Goal: Obtain resource: Download file/media

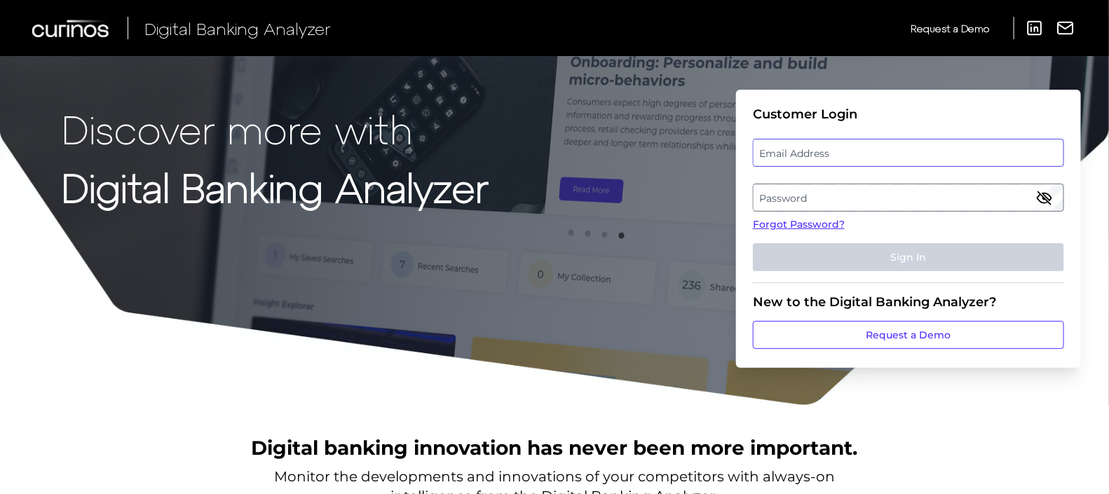
type input "[PERSON_NAME][EMAIL_ADDRESS][DOMAIN_NAME]"
click at [857, 252] on button "Sign In" at bounding box center [908, 257] width 311 height 28
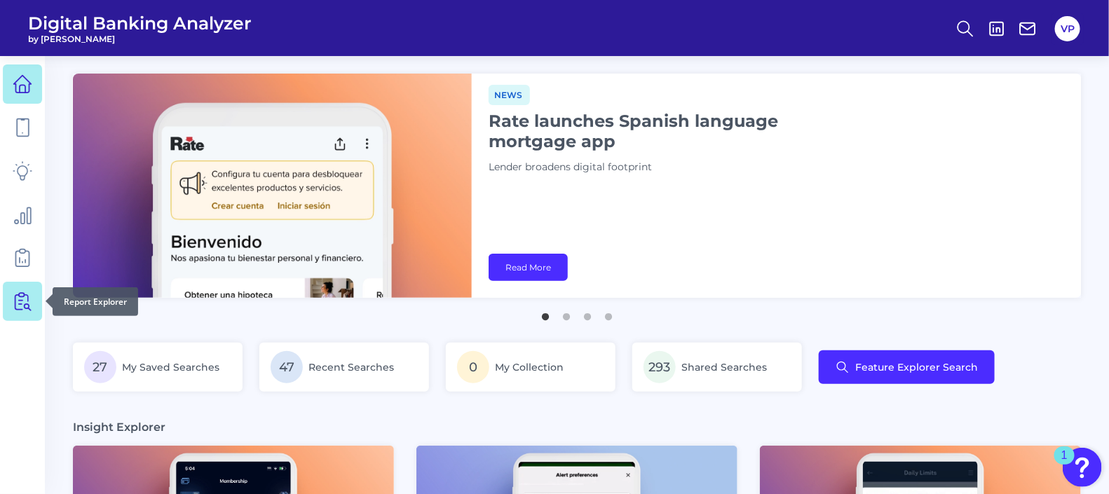
click at [13, 299] on icon at bounding box center [23, 302] width 20 height 20
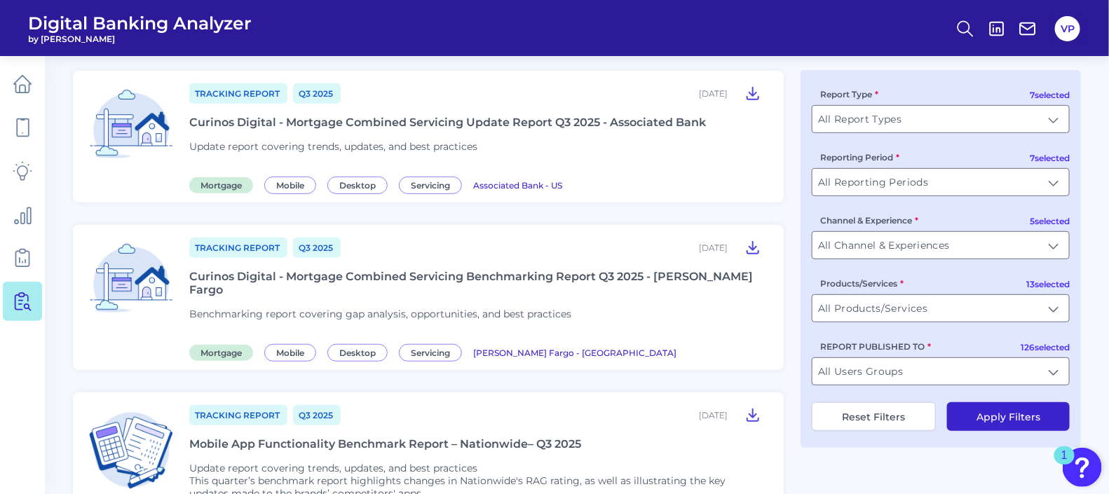
scroll to position [263, 0]
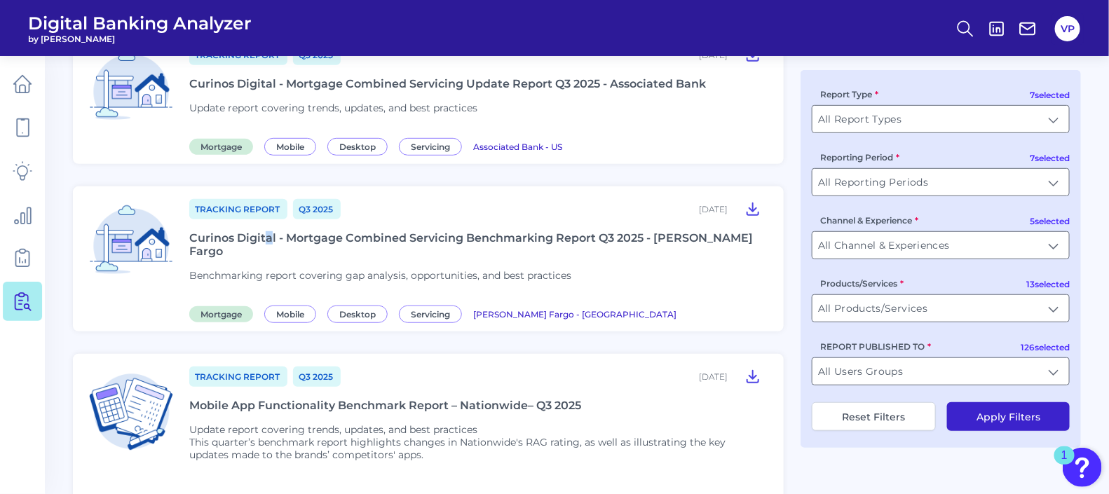
drag, startPoint x: 348, startPoint y: 240, endPoint x: 268, endPoint y: 233, distance: 80.1
click at [268, 233] on div "Curinos Digital - Mortgage Combined Servicing Benchmarking Report Q3 2025 - [PE…" at bounding box center [477, 244] width 577 height 27
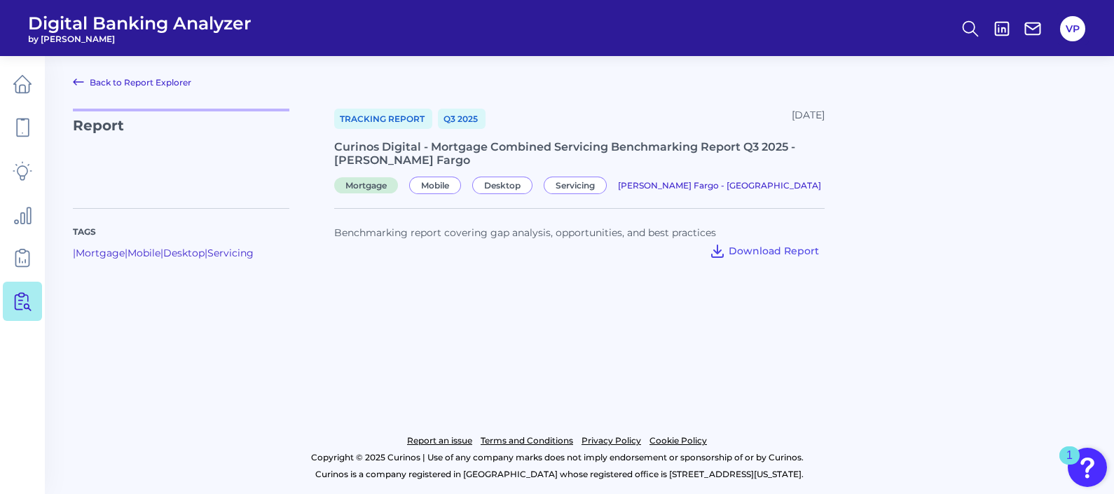
click at [554, 335] on main "Back to Report Explorer Report Tracking Report Q3 [DATE], 2025 Curinos Digital …" at bounding box center [557, 247] width 1114 height 494
click at [731, 262] on button "Download Report" at bounding box center [764, 251] width 121 height 22
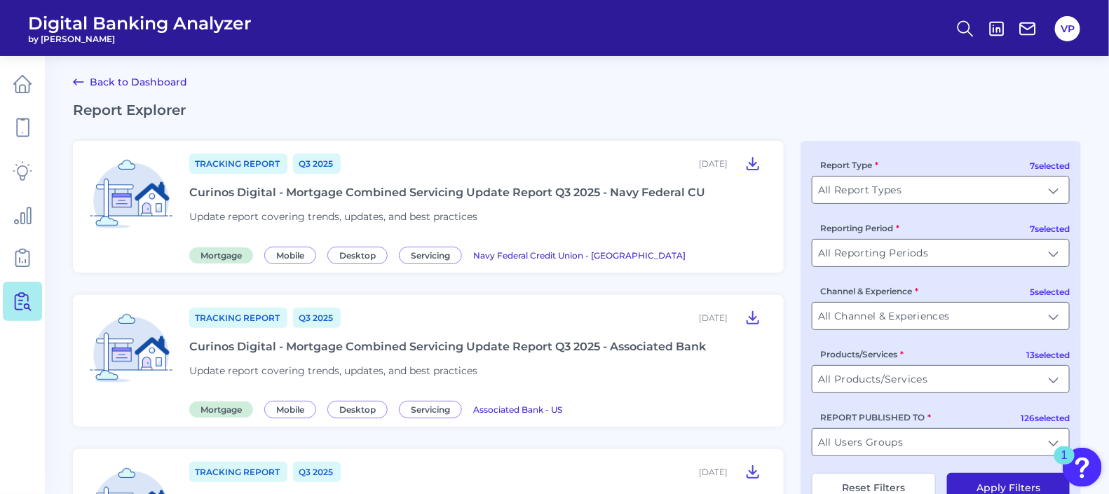
click at [337, 341] on div "Curinos Digital - Mortgage Combined Servicing Update Report Q3 2025 - Associate…" at bounding box center [447, 346] width 516 height 13
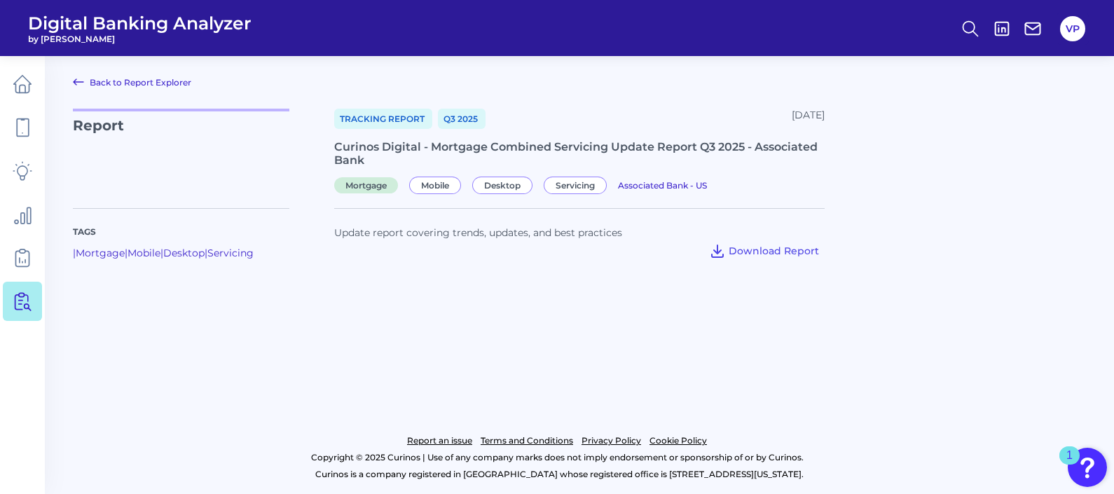
click at [842, 376] on main "Back to Report Explorer Report Tracking Report Q3 [DATE], 2025 Curinos Digital …" at bounding box center [557, 247] width 1114 height 494
click at [769, 251] on span "Download Report" at bounding box center [774, 251] width 90 height 13
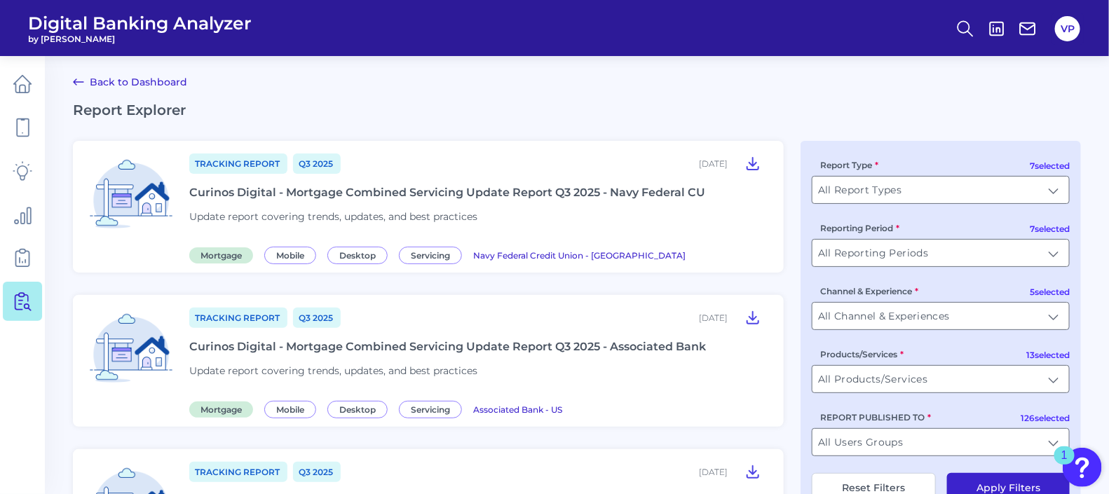
click at [477, 197] on div "Curinos Digital - Mortgage Combined Servicing Update Report Q3 2025 - Navy Fede…" at bounding box center [447, 192] width 516 height 13
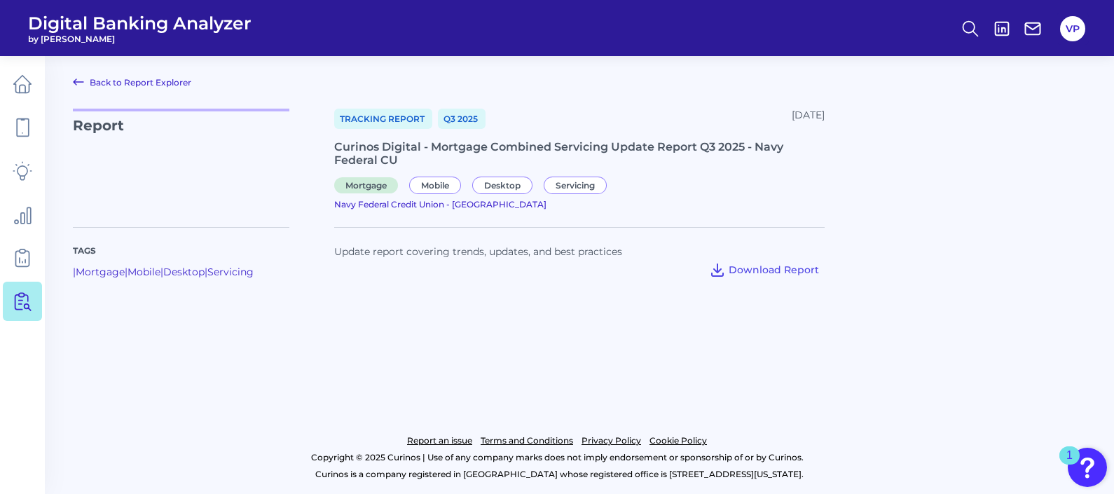
click at [581, 342] on main "Back to Report Explorer Report Tracking Report Q3 [DATE], 2025 Curinos Digital …" at bounding box center [557, 247] width 1114 height 494
click at [748, 263] on span "Download Report" at bounding box center [774, 269] width 90 height 13
